Goal: Task Accomplishment & Management: Manage account settings

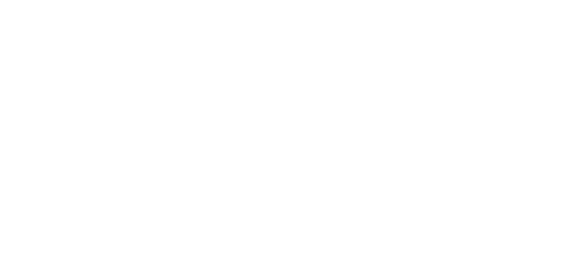
select select "2"
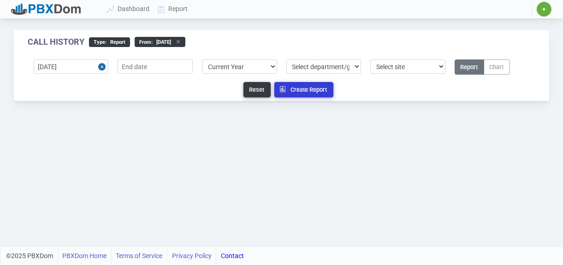
click at [300, 89] on button "Create Report" at bounding box center [303, 89] width 59 height 15
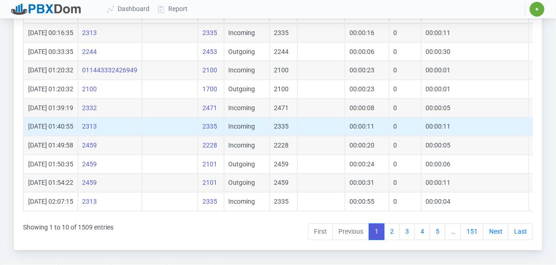
scroll to position [204, 0]
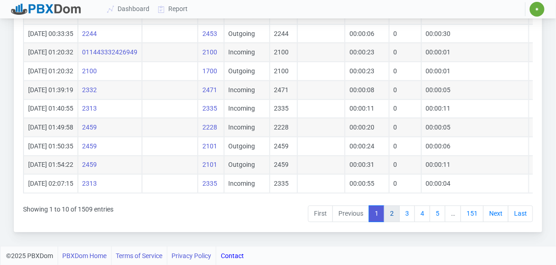
click at [398, 218] on link "2" at bounding box center [392, 214] width 16 height 17
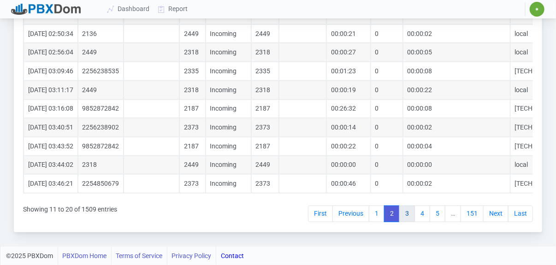
click at [413, 217] on link "3" at bounding box center [407, 214] width 16 height 17
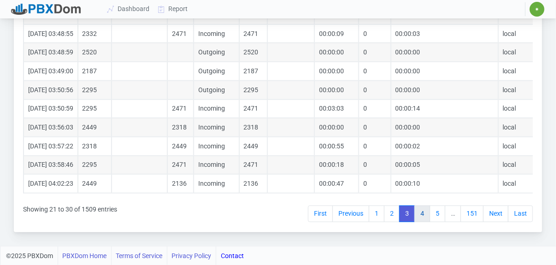
click at [426, 216] on link "4" at bounding box center [422, 214] width 16 height 17
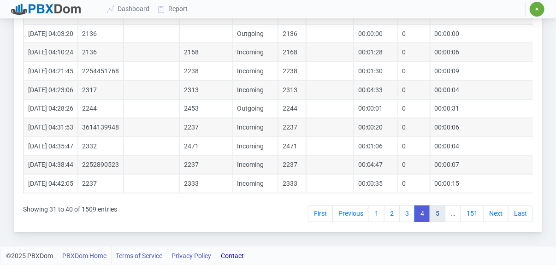
click at [441, 214] on link "5" at bounding box center [438, 214] width 16 height 17
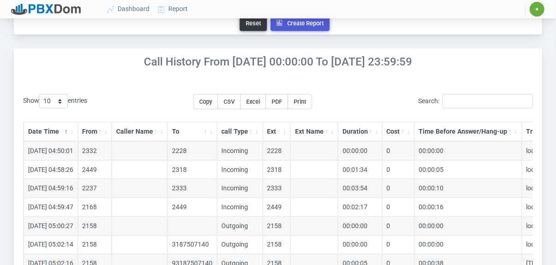
scroll to position [0, 0]
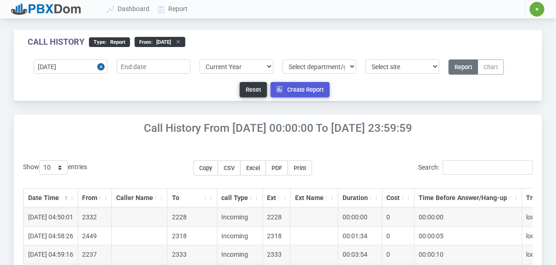
click at [537, 10] on span "✷" at bounding box center [537, 9] width 4 height 6
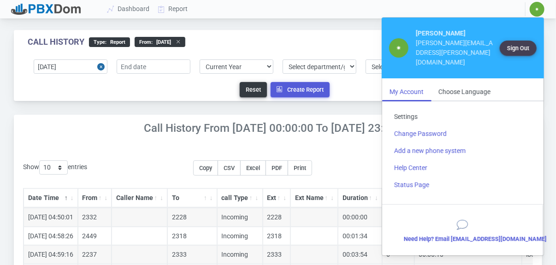
click at [412, 108] on link "Settings" at bounding box center [463, 116] width 152 height 17
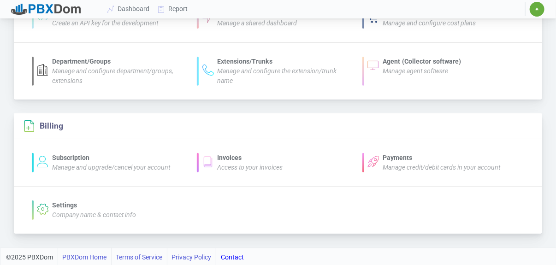
scroll to position [116, 0]
click at [398, 164] on icon "Manage credit/debit cards in your account" at bounding box center [442, 167] width 118 height 7
